Goal: Task Accomplishment & Management: Complete application form

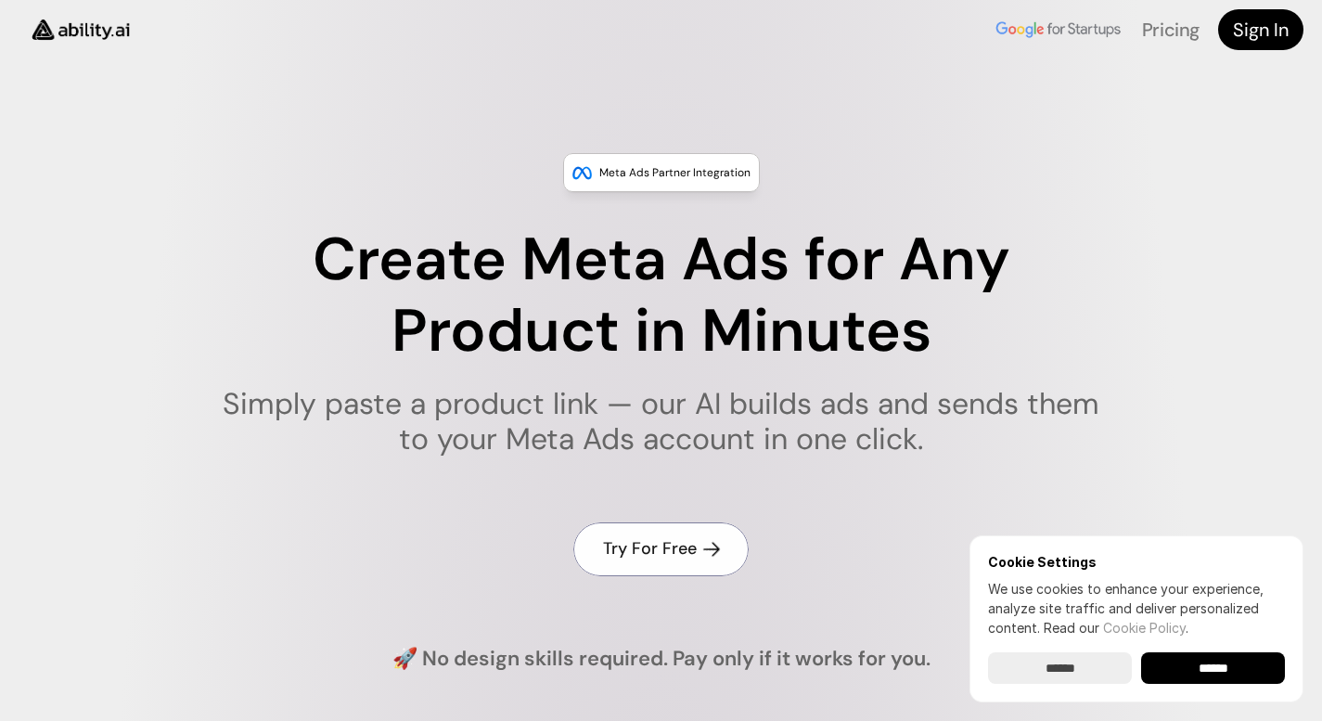
click at [680, 548] on h4 "Try For Free" at bounding box center [650, 548] width 94 height 23
click at [669, 550] on h4 "Try For Free" at bounding box center [650, 548] width 94 height 23
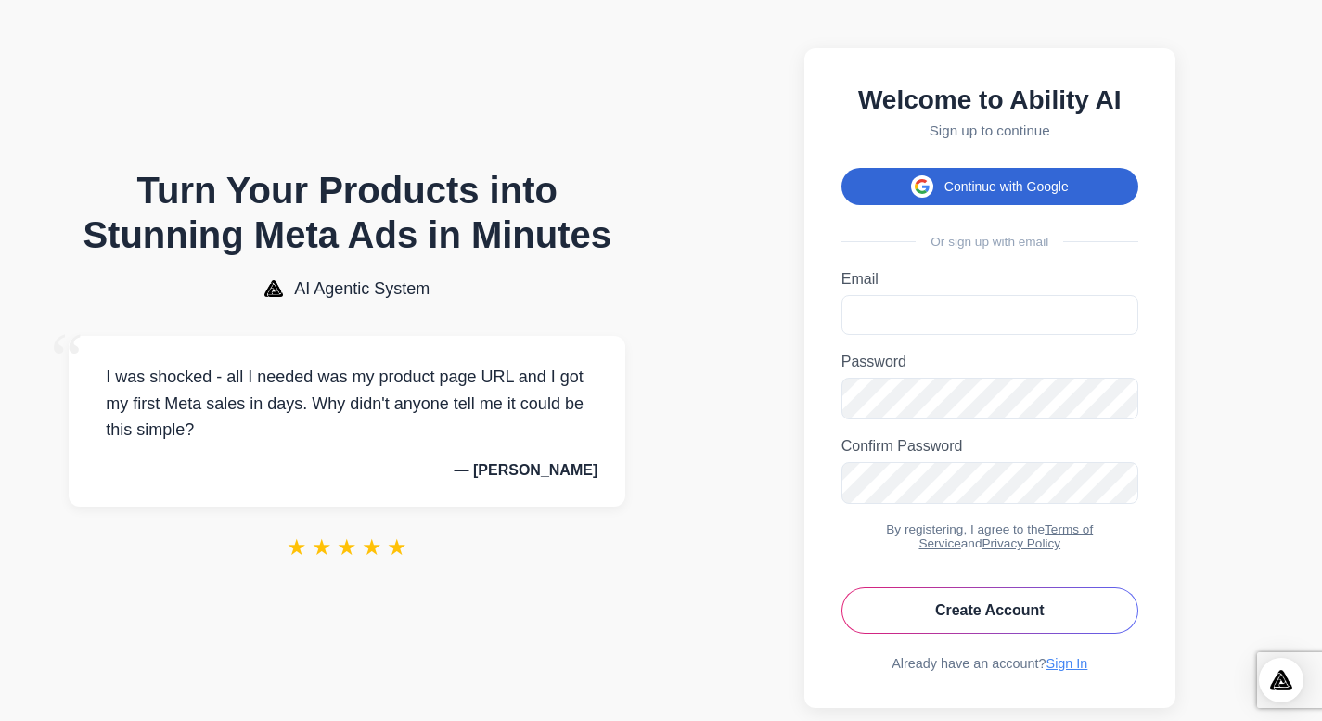
click at [938, 185] on button "Continue with Google" at bounding box center [989, 186] width 297 height 37
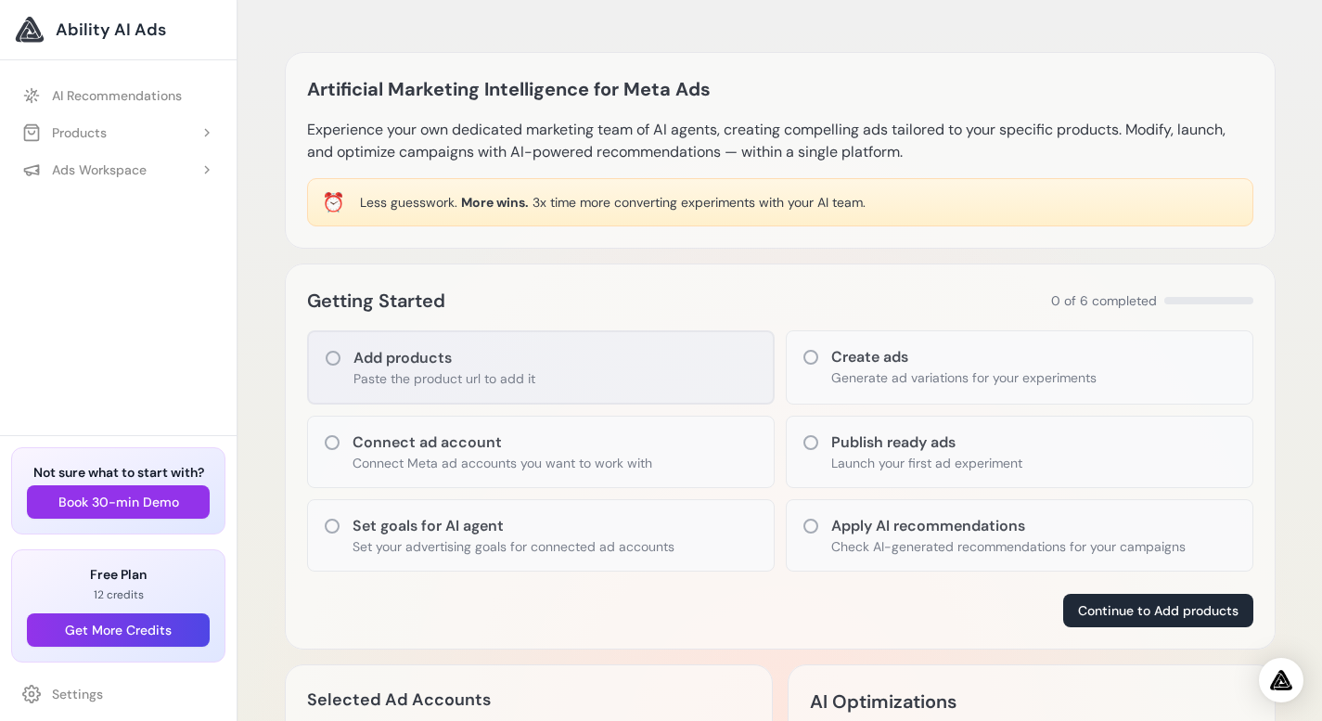
click at [332, 360] on icon at bounding box center [333, 358] width 19 height 19
click at [327, 441] on icon at bounding box center [332, 442] width 19 height 19
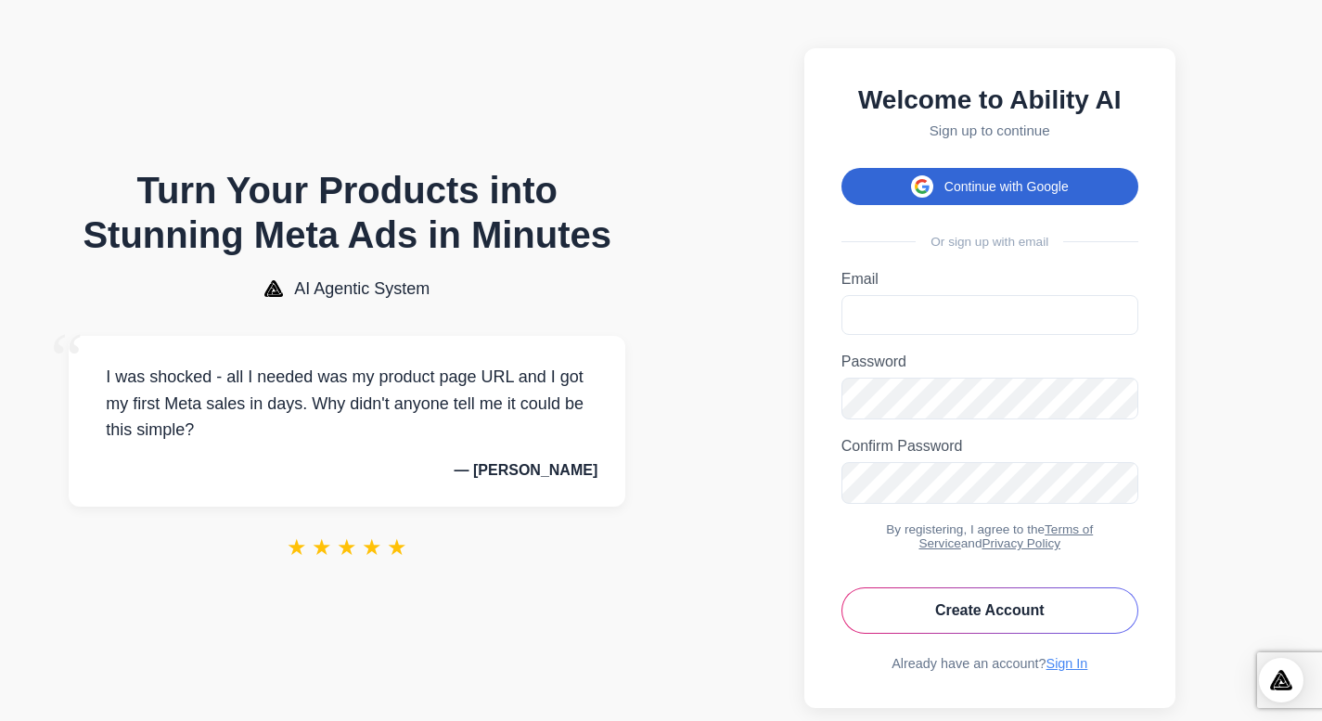
click at [1047, 192] on button "Continue with Google" at bounding box center [989, 186] width 297 height 37
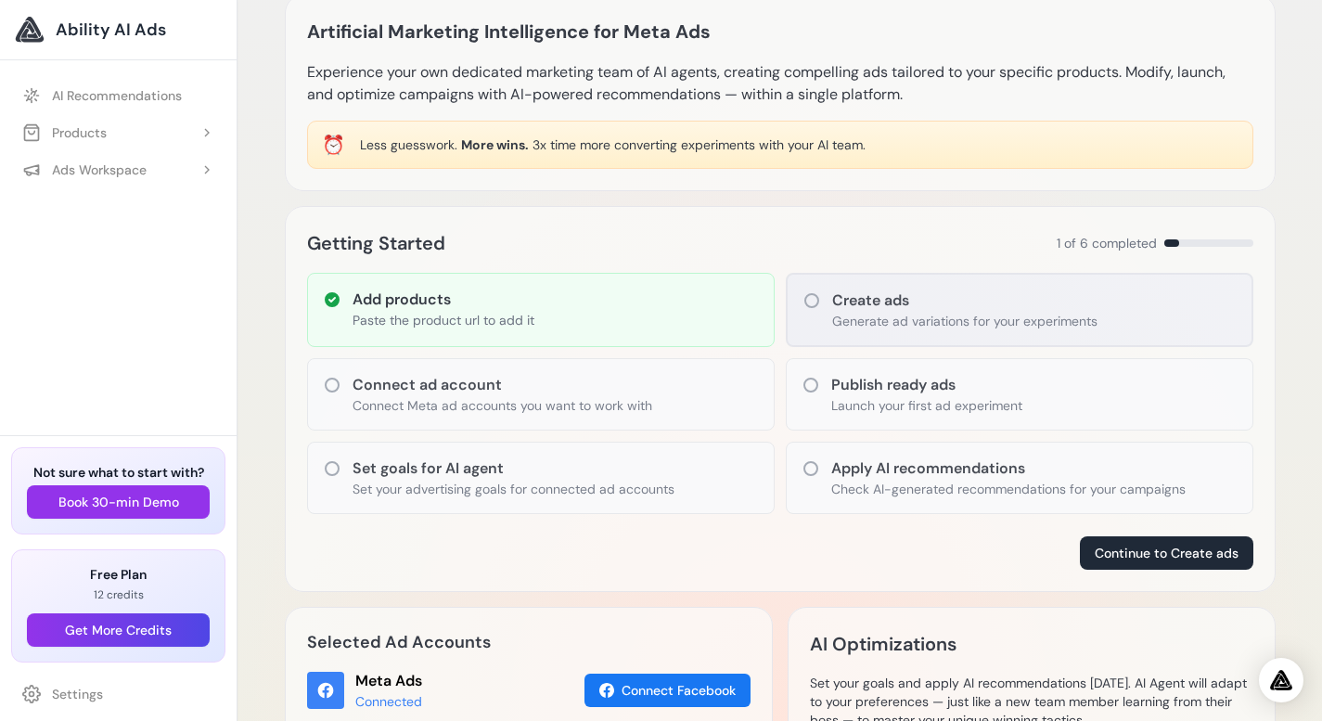
scroll to position [168, 0]
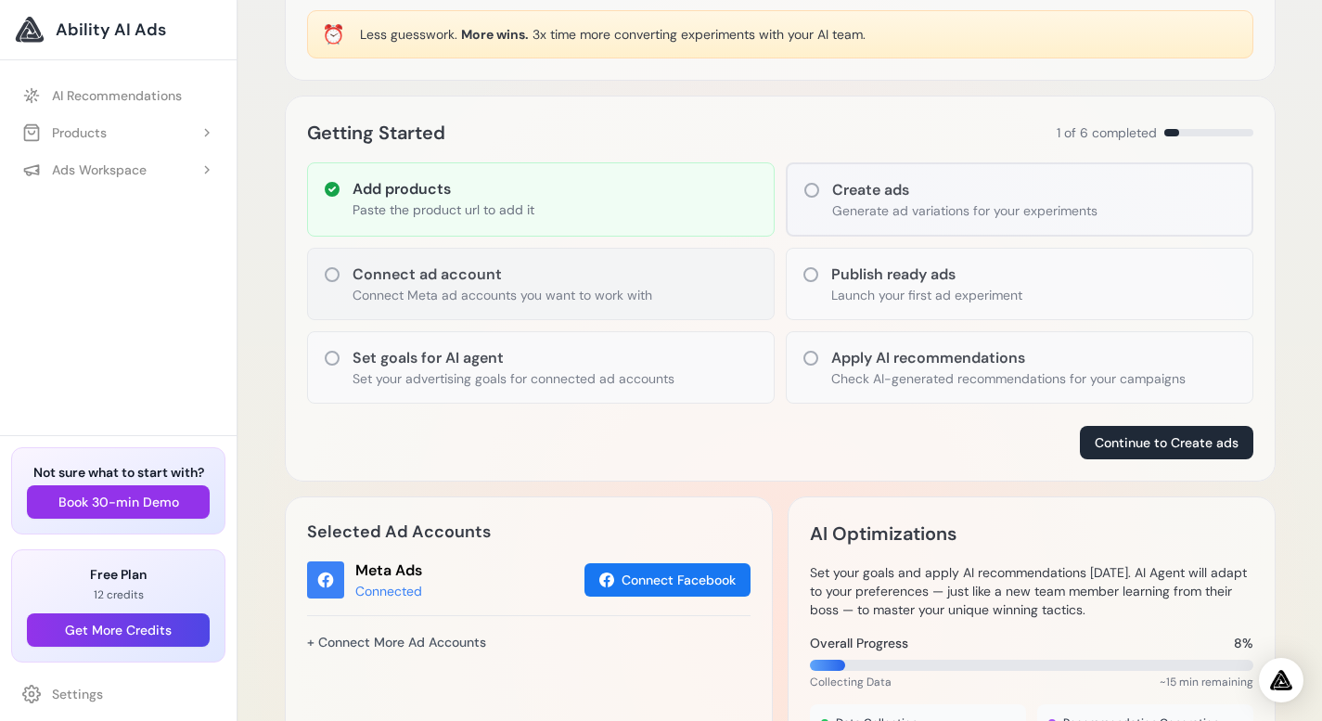
click at [334, 278] on icon at bounding box center [332, 274] width 19 height 19
click at [809, 186] on icon at bounding box center [811, 190] width 19 height 19
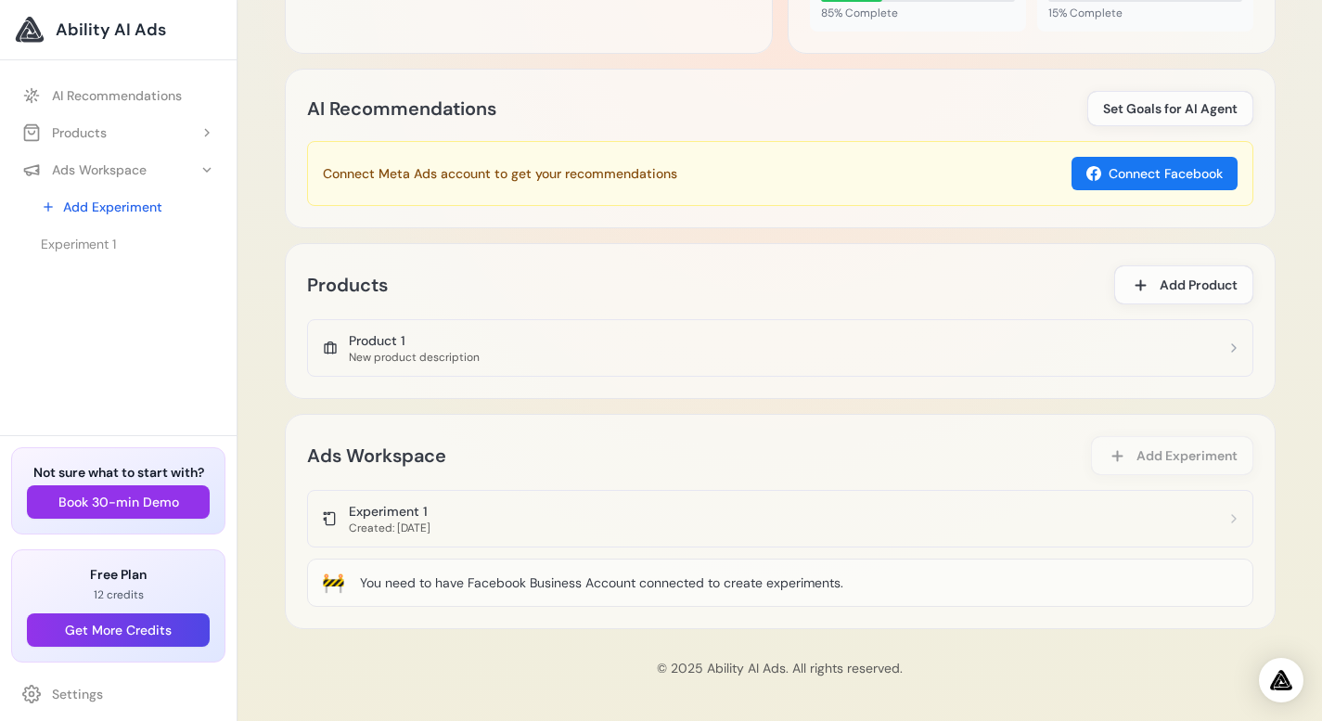
scroll to position [910, 0]
click at [167, 631] on button "Get More Credits" at bounding box center [118, 629] width 183 height 33
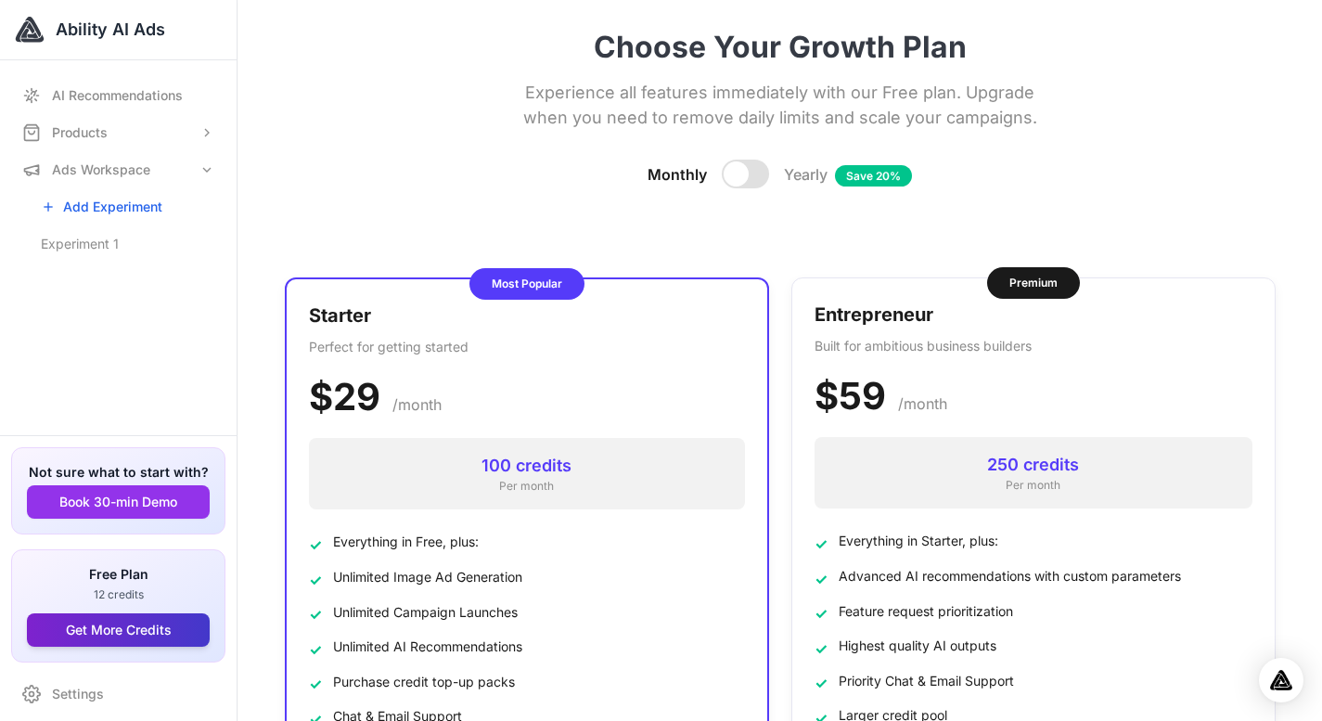
click at [133, 629] on button "Get More Credits" at bounding box center [118, 629] width 183 height 33
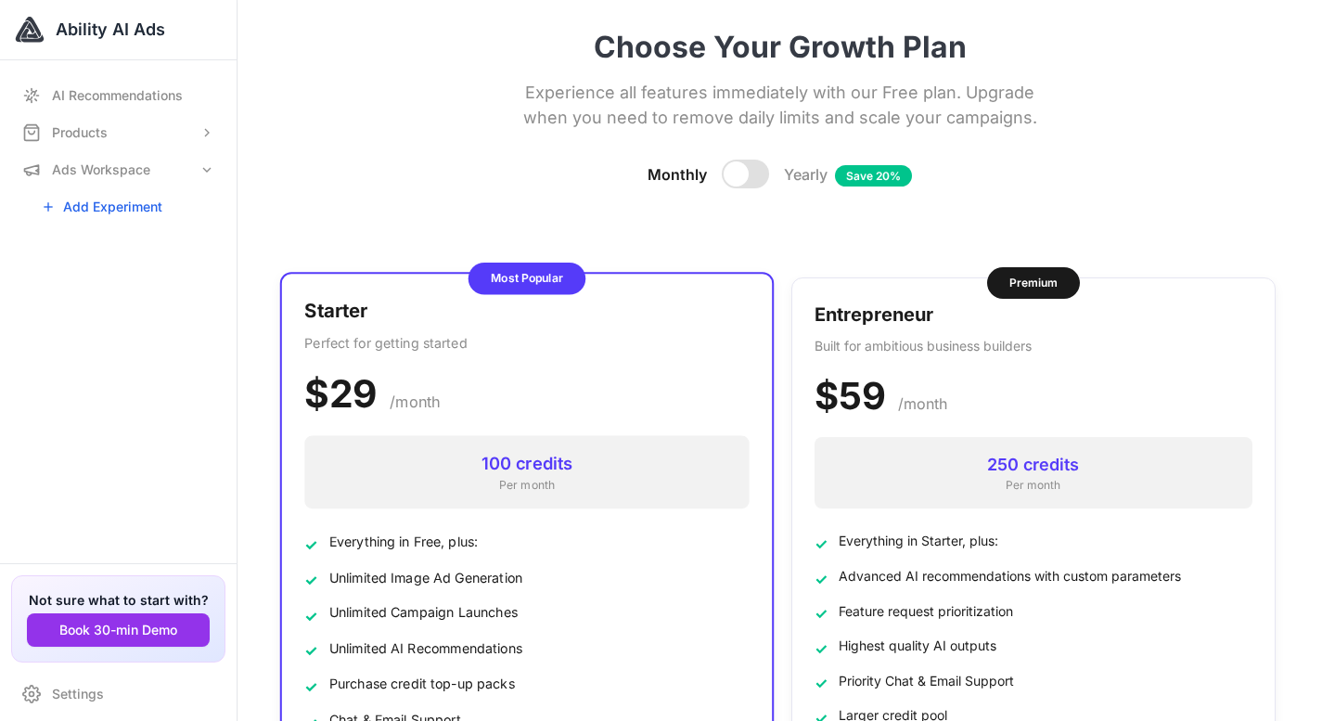
click at [73, 695] on link "Settings" at bounding box center [118, 693] width 214 height 33
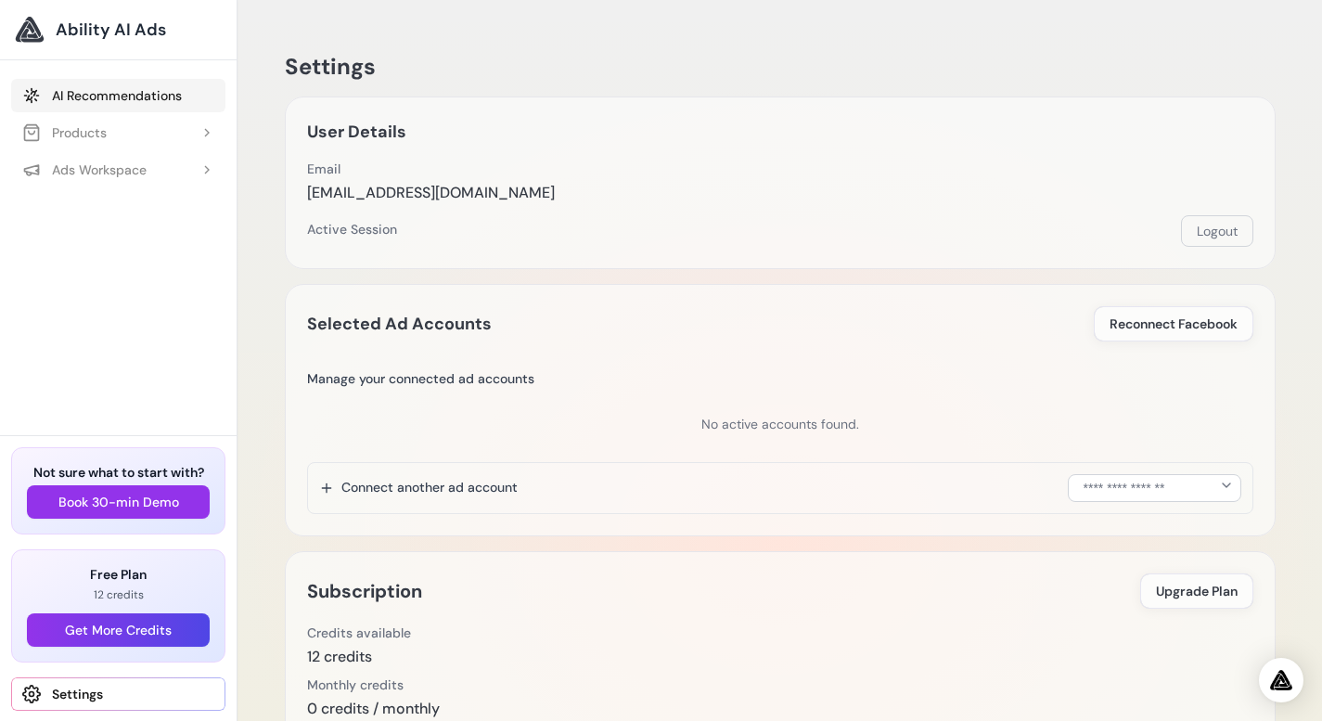
click at [135, 88] on link "AI Recommendations" at bounding box center [118, 95] width 214 height 33
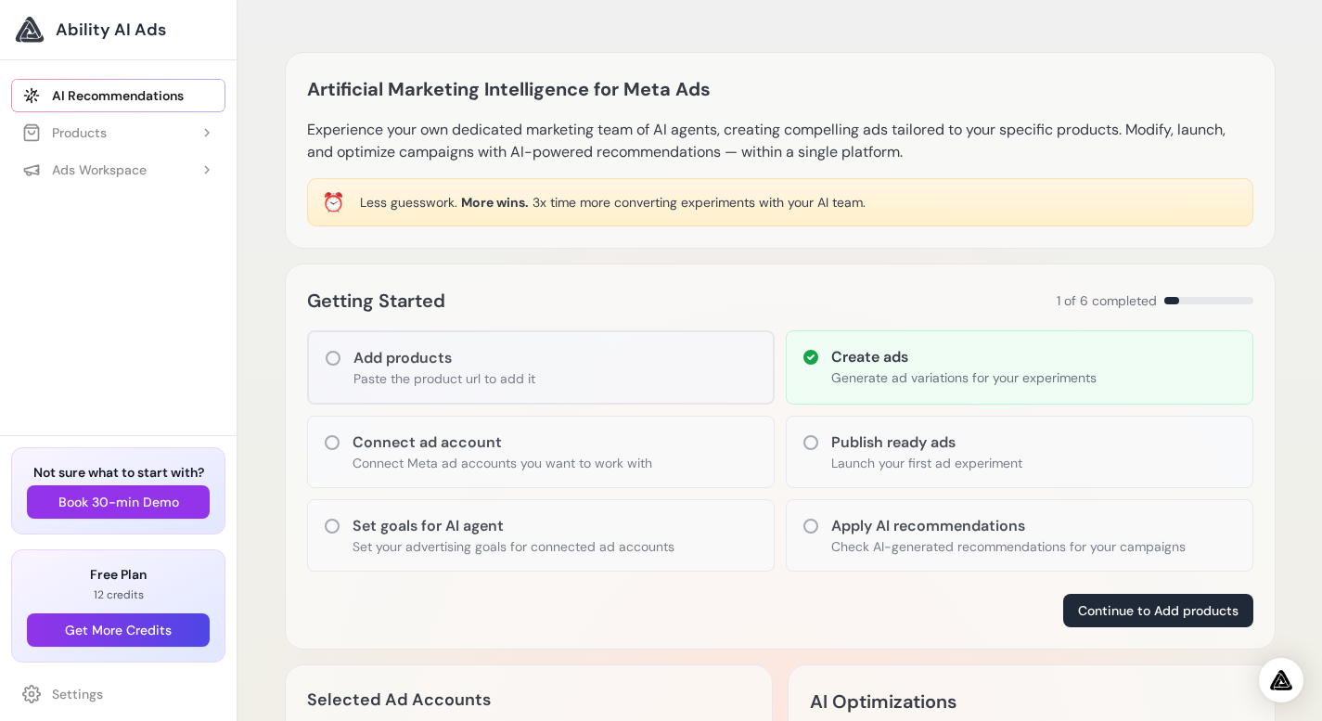
click at [377, 297] on h2 "Getting Started" at bounding box center [376, 301] width 138 height 30
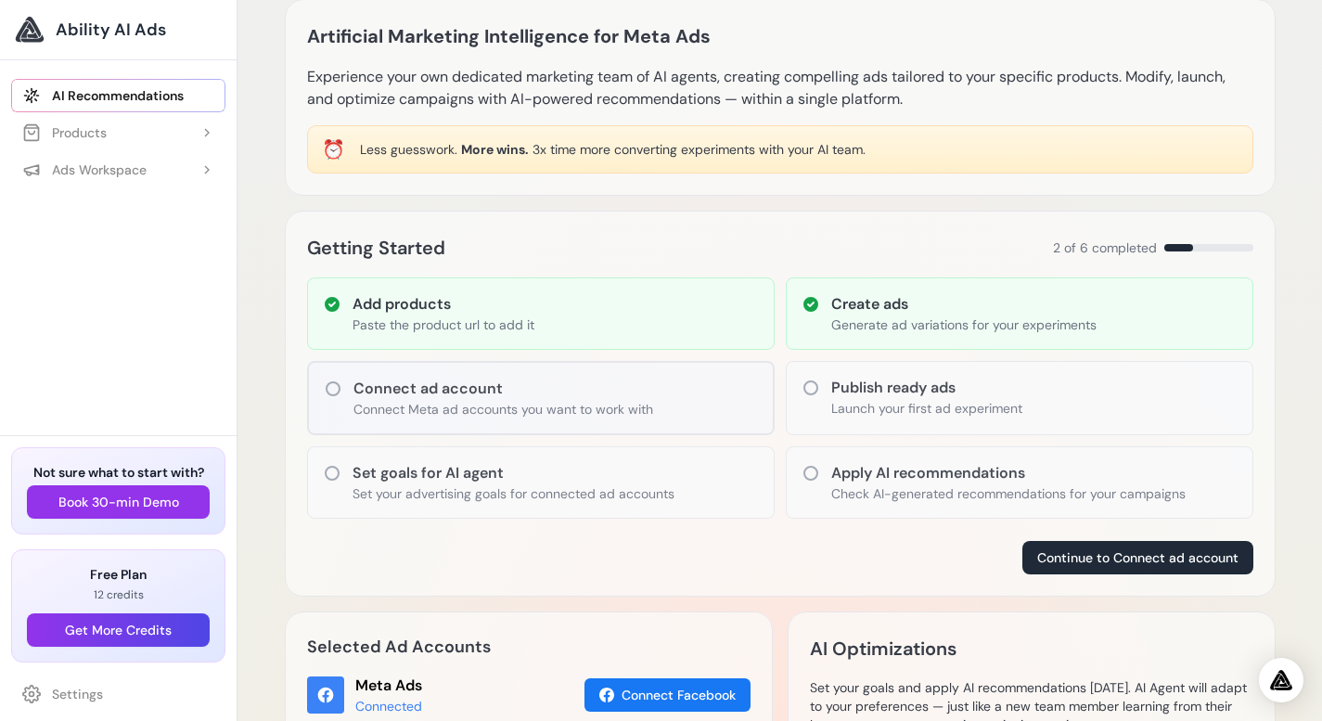
scroll to position [164, 0]
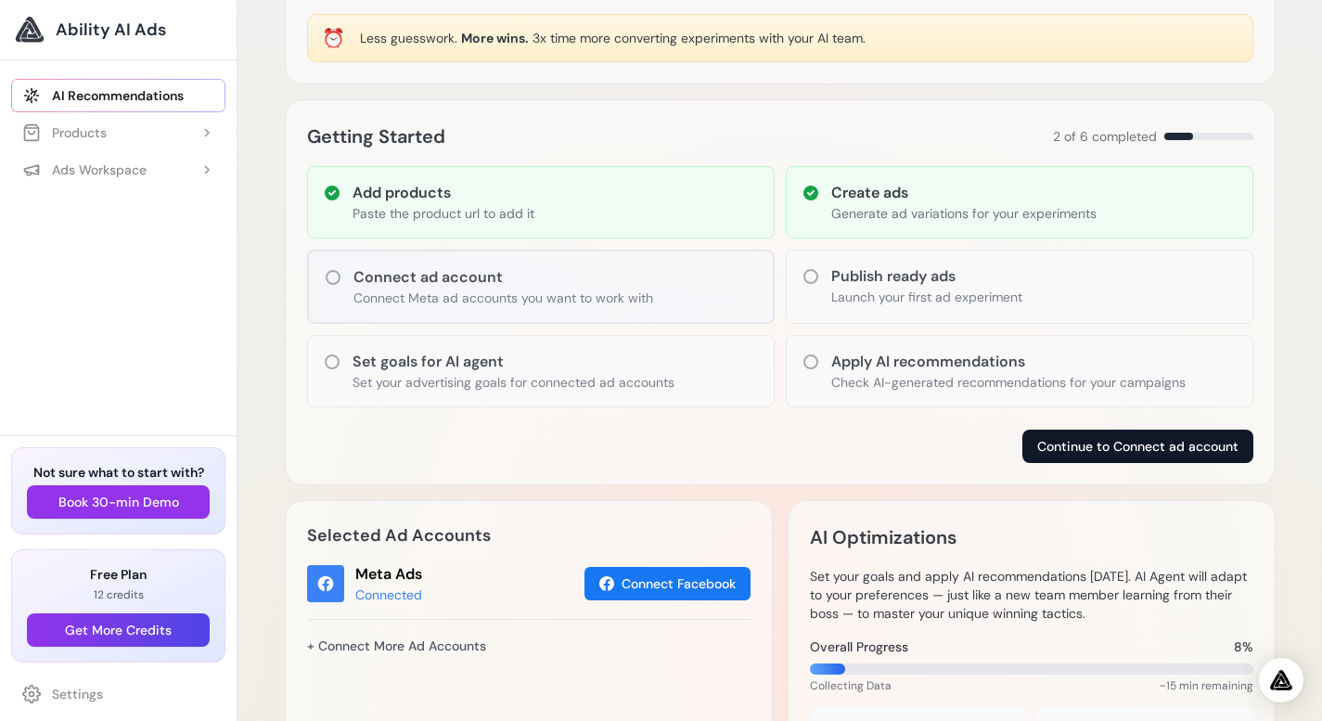
click at [1128, 445] on button "Continue to Connect ad account" at bounding box center [1137, 446] width 231 height 33
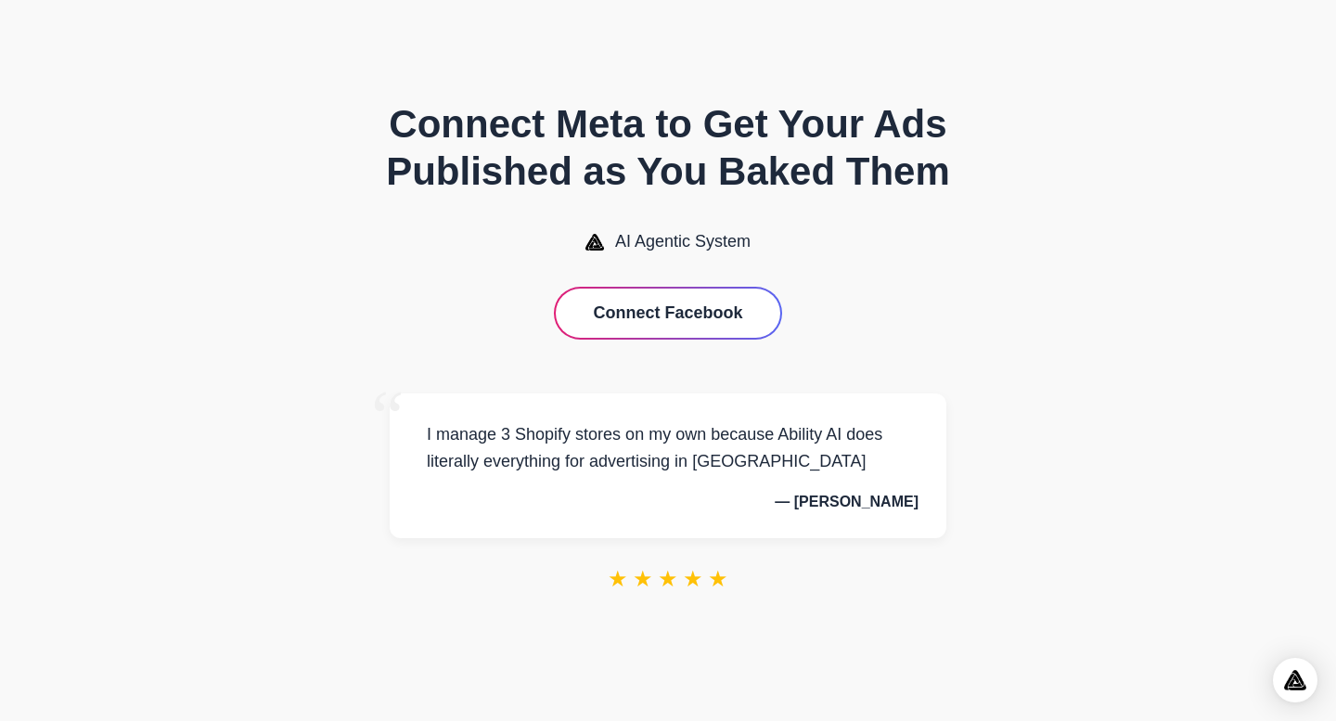
click at [898, 505] on p "— [PERSON_NAME]" at bounding box center [667, 502] width 501 height 17
